Goal: Task Accomplishment & Management: Manage account settings

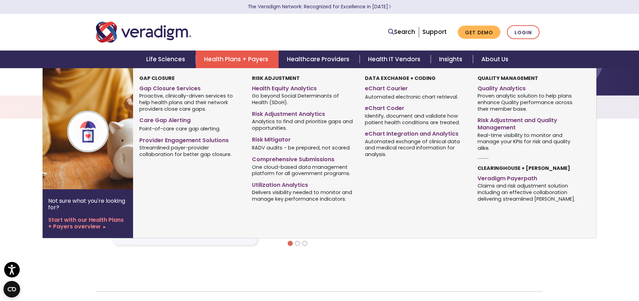
scroll to position [35, 0]
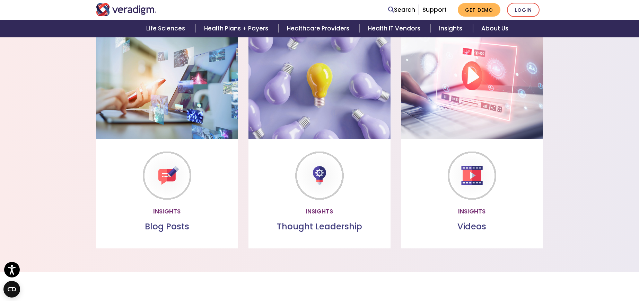
scroll to position [381, 0]
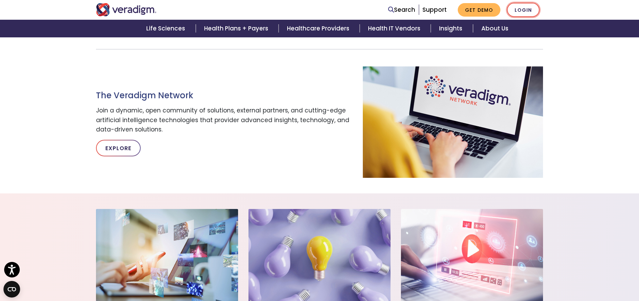
click at [529, 11] on link "Login" at bounding box center [523, 10] width 33 height 14
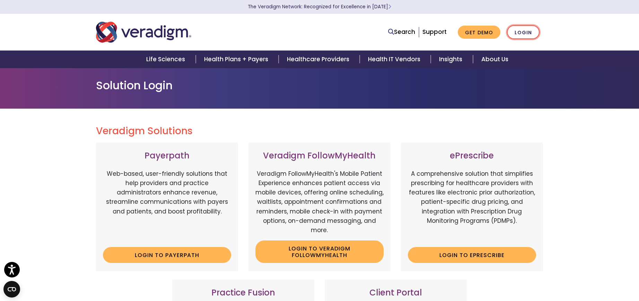
click at [522, 32] on link "Login" at bounding box center [523, 32] width 33 height 14
